Goal: Navigation & Orientation: Find specific page/section

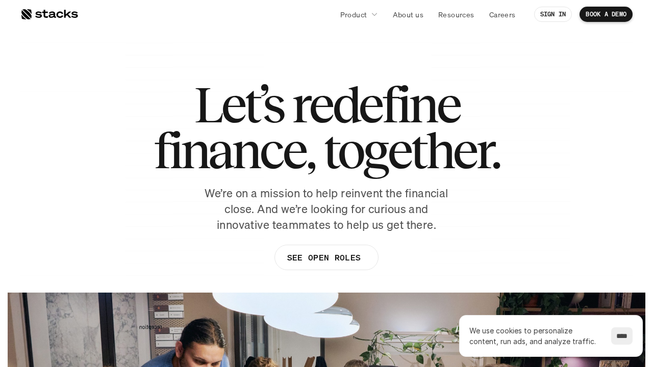
scroll to position [1777, 0]
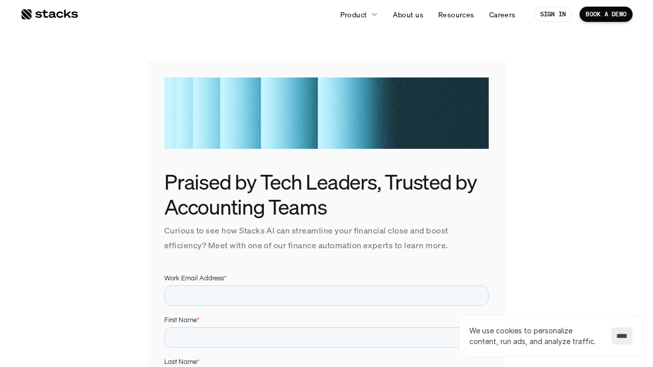
scroll to position [639, 0]
